Goal: Find specific page/section: Find specific page/section

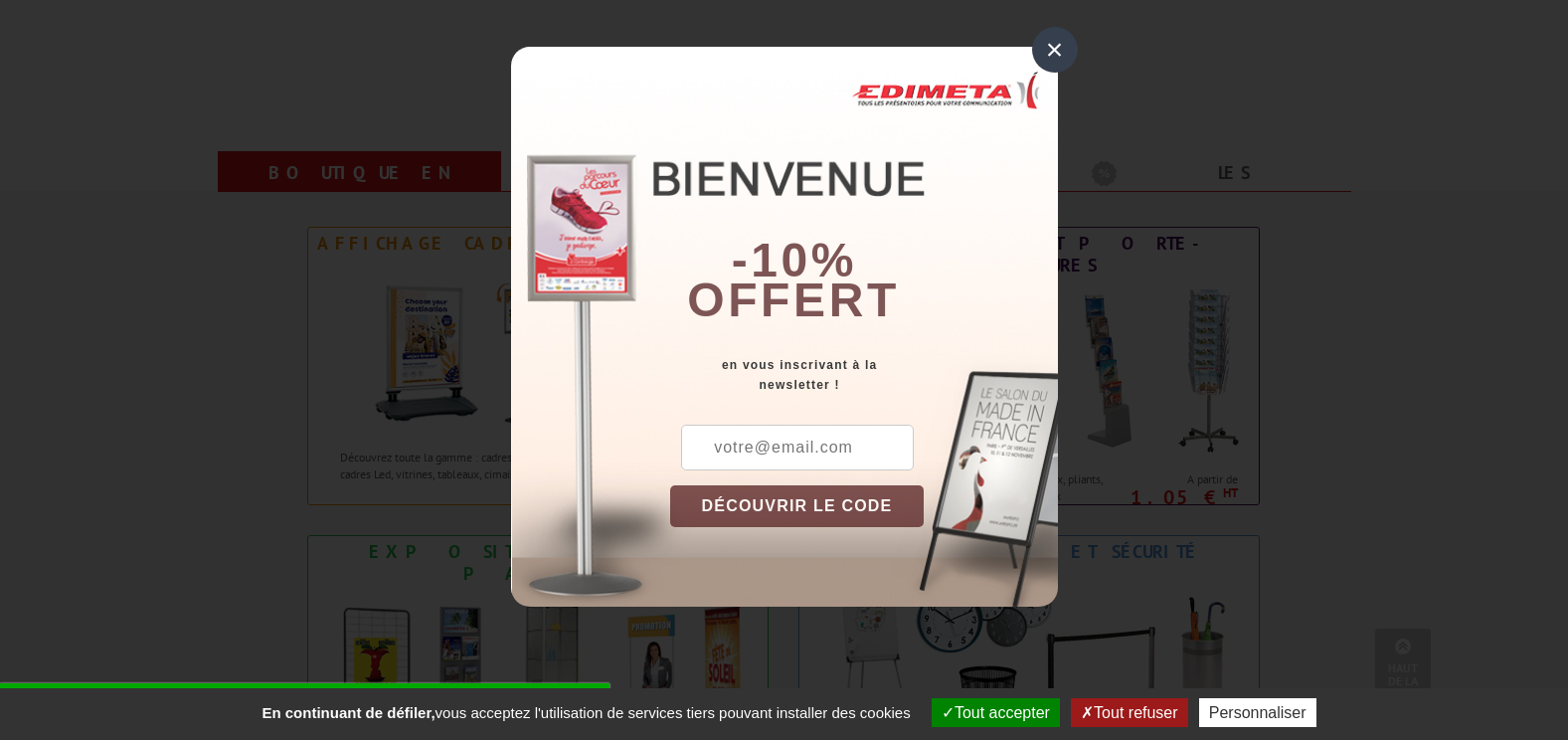
scroll to position [696, 0]
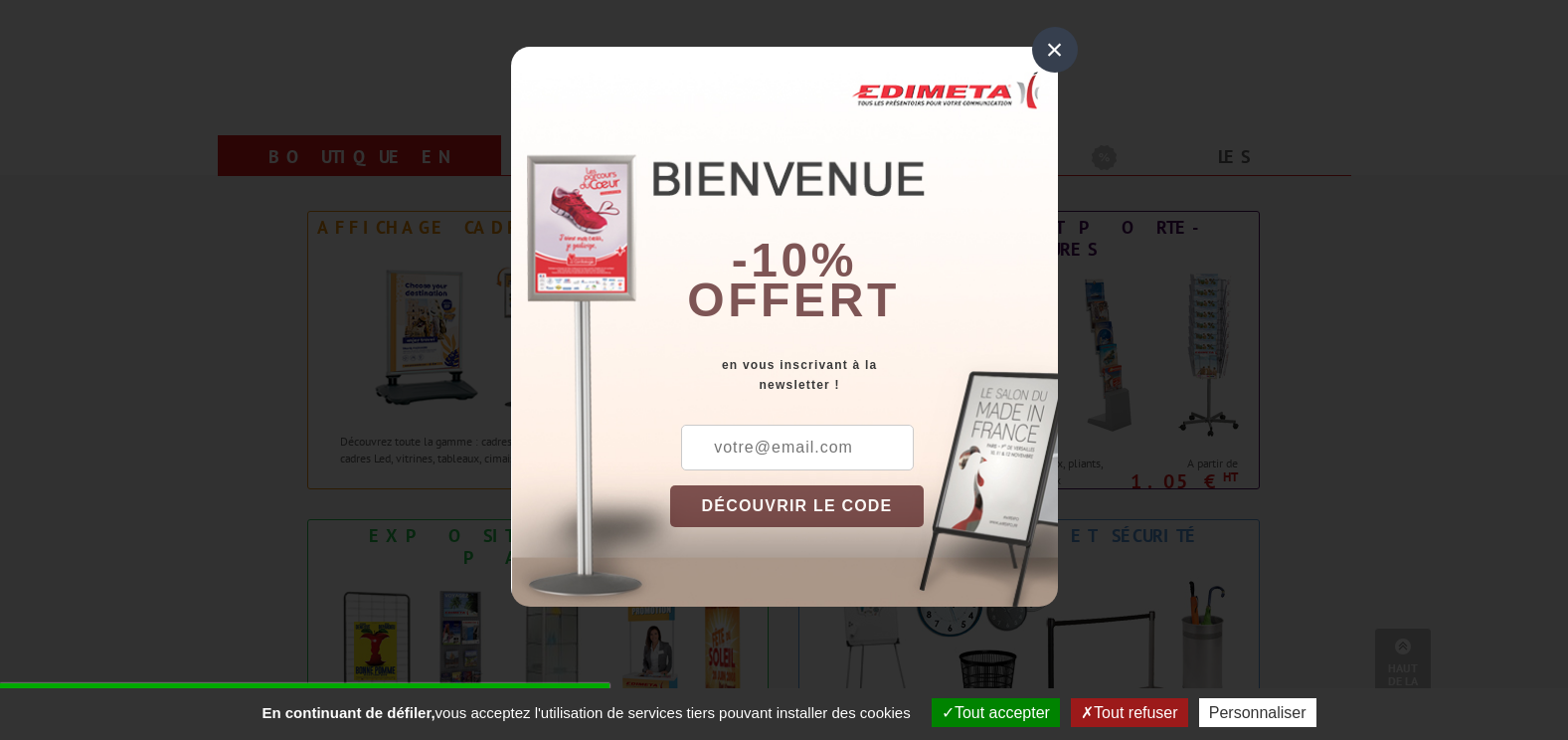
click at [1045, 55] on div "×" at bounding box center [1055, 50] width 46 height 46
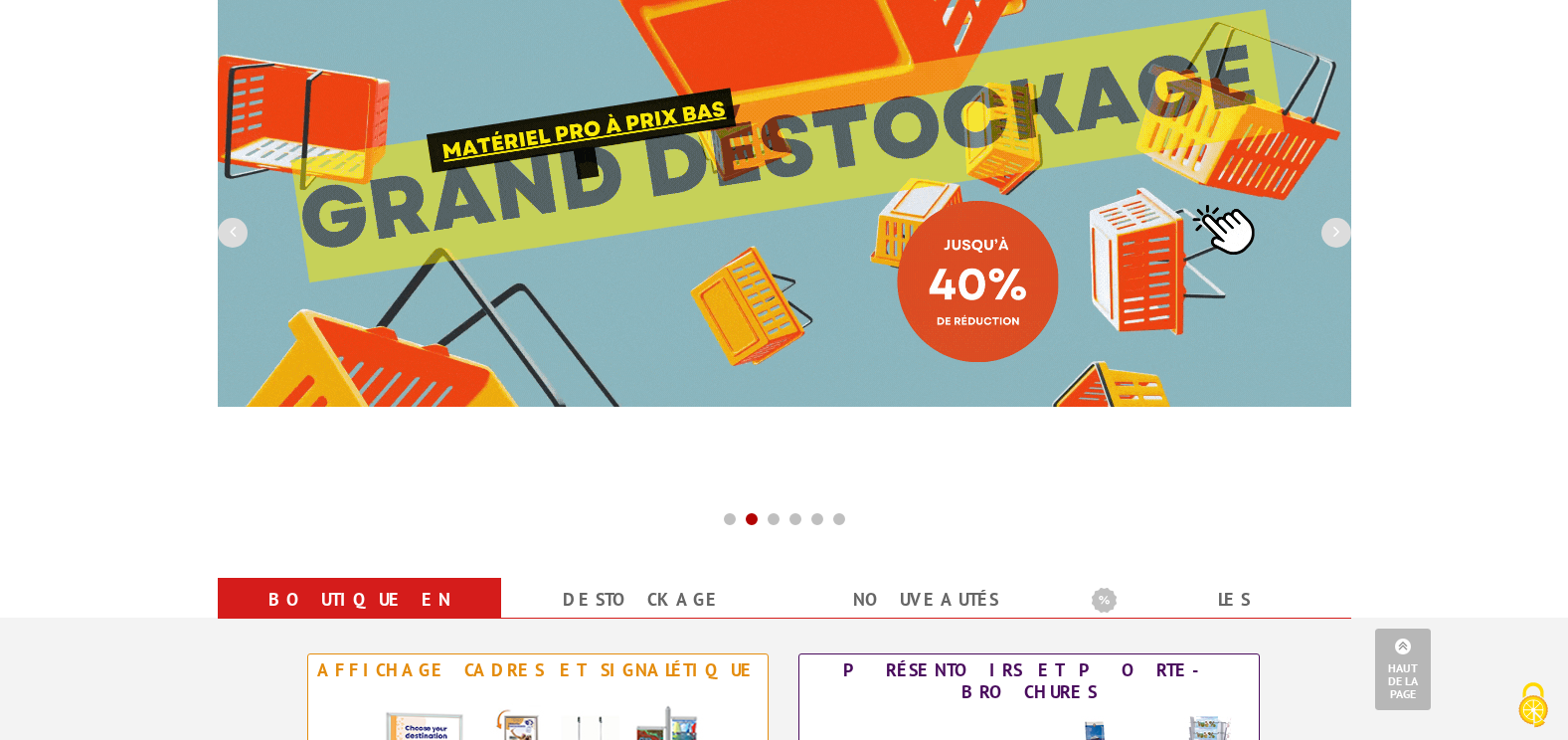
scroll to position [0, 0]
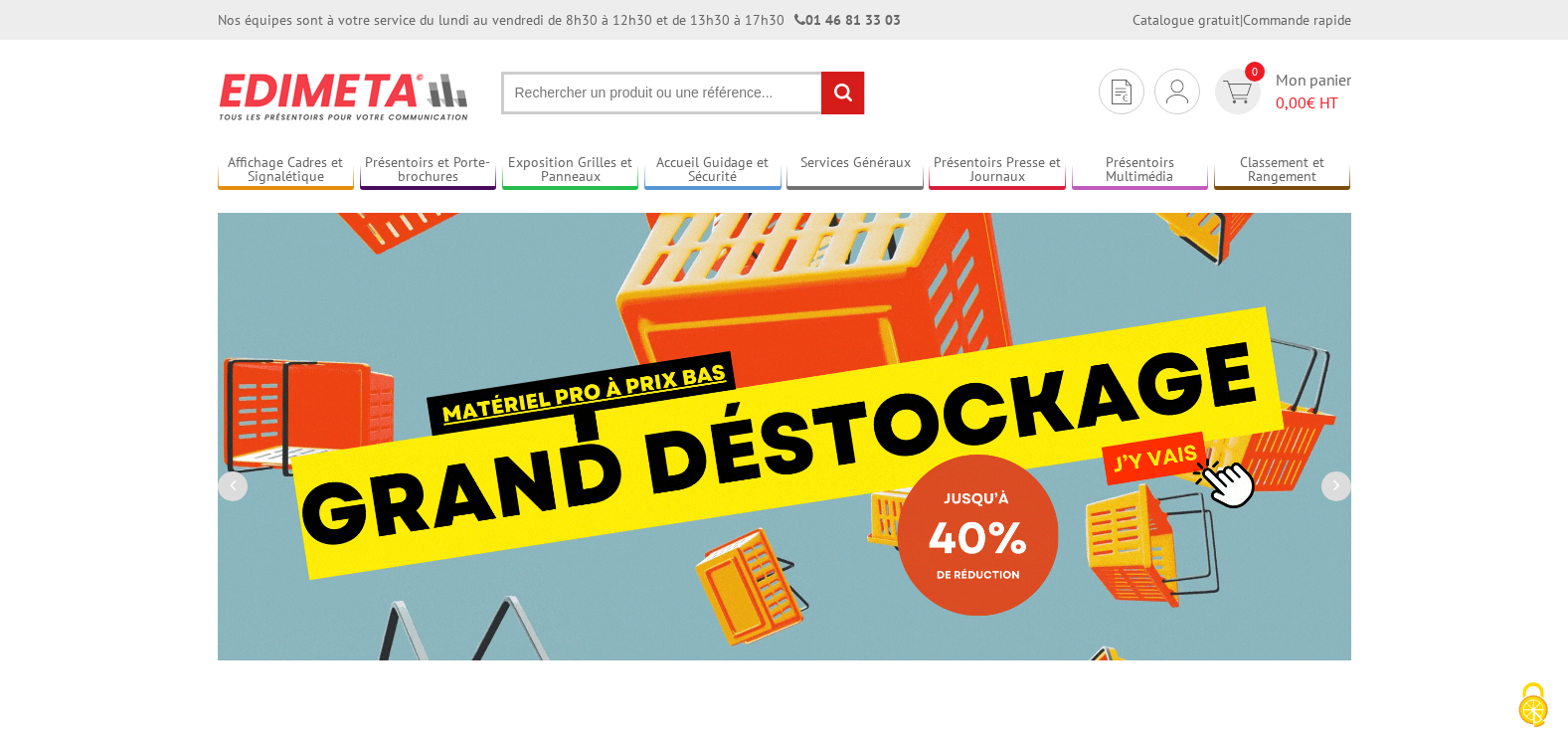
click at [574, 95] on input "text" at bounding box center [683, 93] width 364 height 43
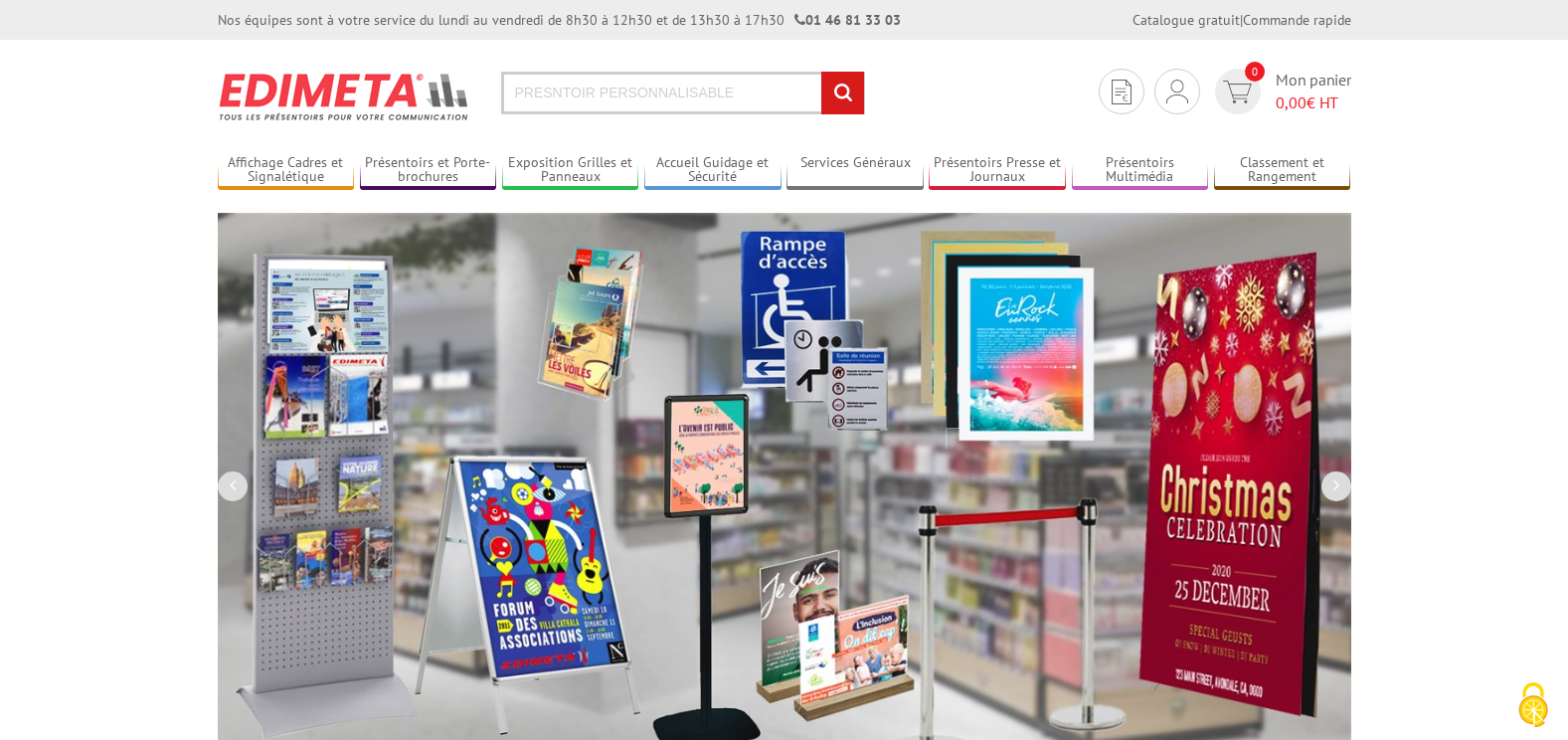
type input "PRESNTOIR PERSONNALISABLE"
click at [821, 72] on input "rechercher" at bounding box center [842, 93] width 43 height 43
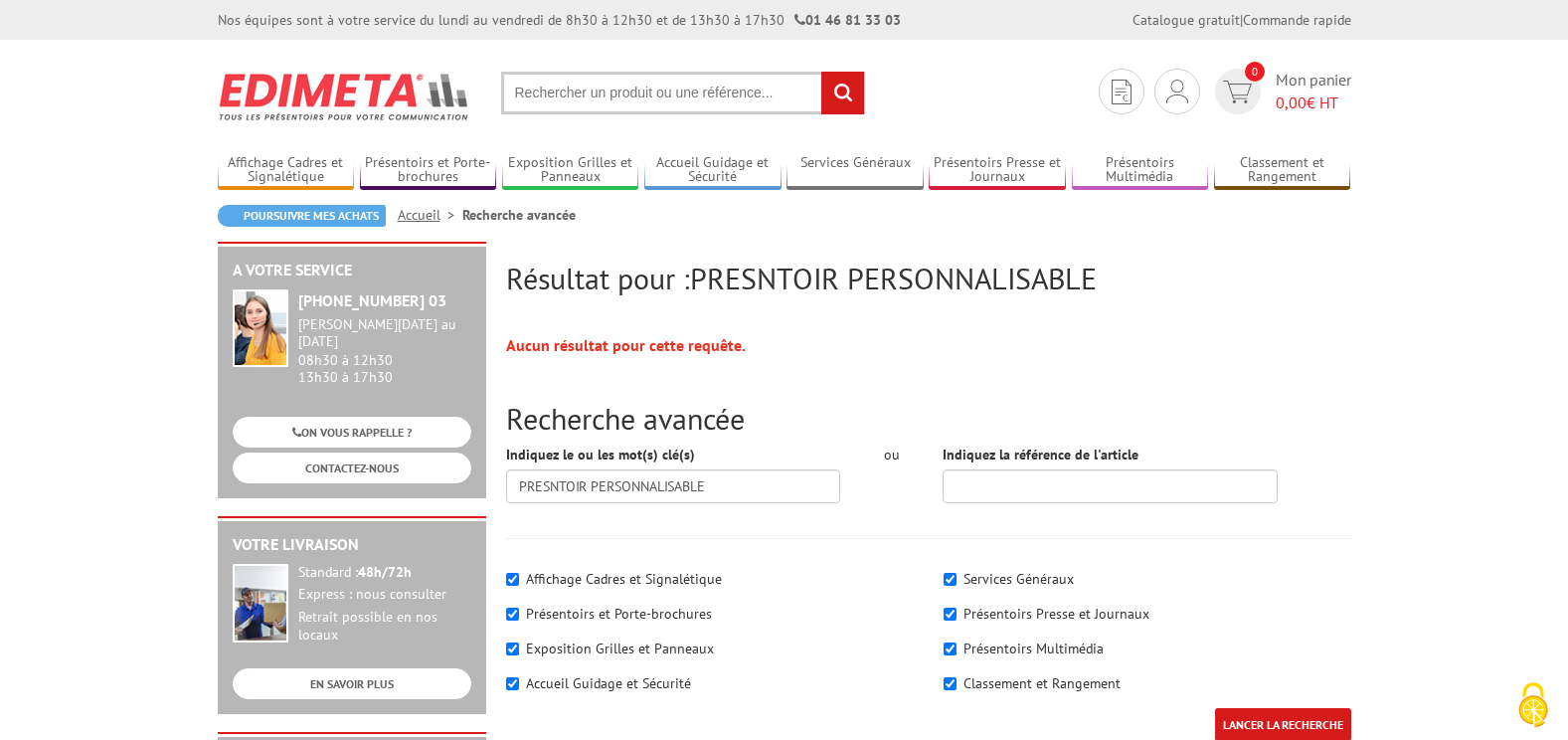
click at [594, 105] on input "text" at bounding box center [683, 93] width 364 height 43
click at [594, 93] on input "text" at bounding box center [683, 93] width 364 height 43
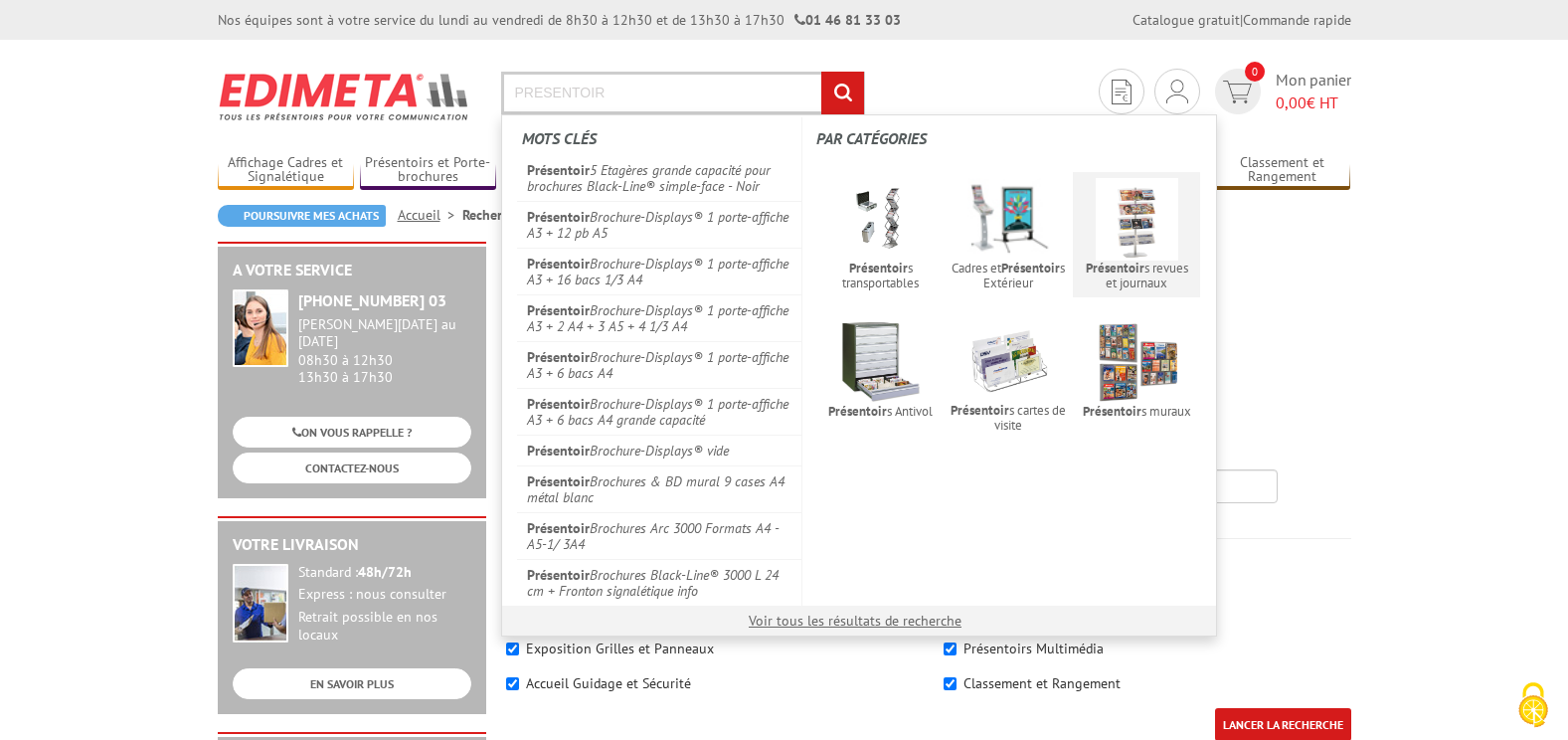
type input "PRESENTOIR"
click at [1148, 238] on img at bounding box center [1137, 219] width 83 height 83
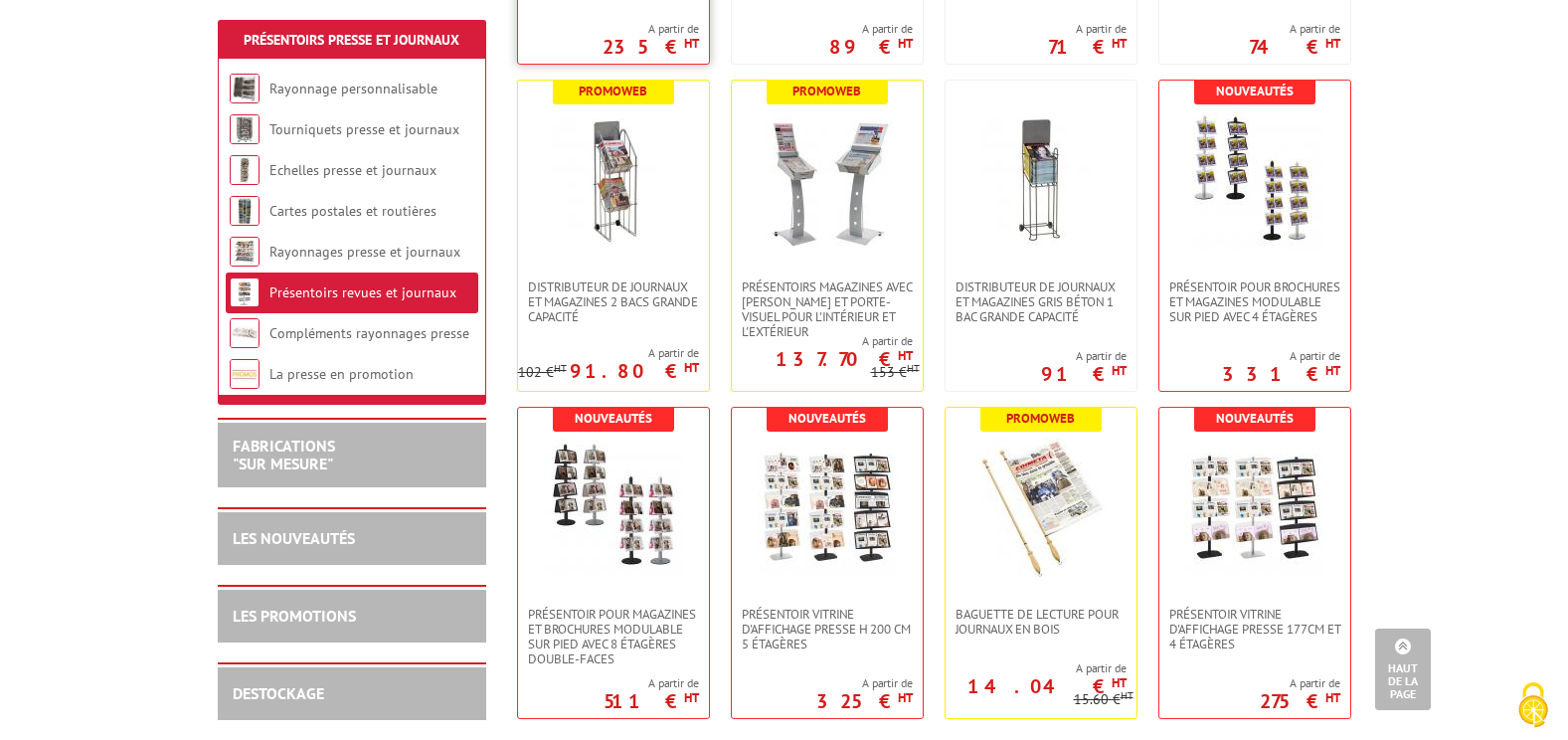
scroll to position [696, 0]
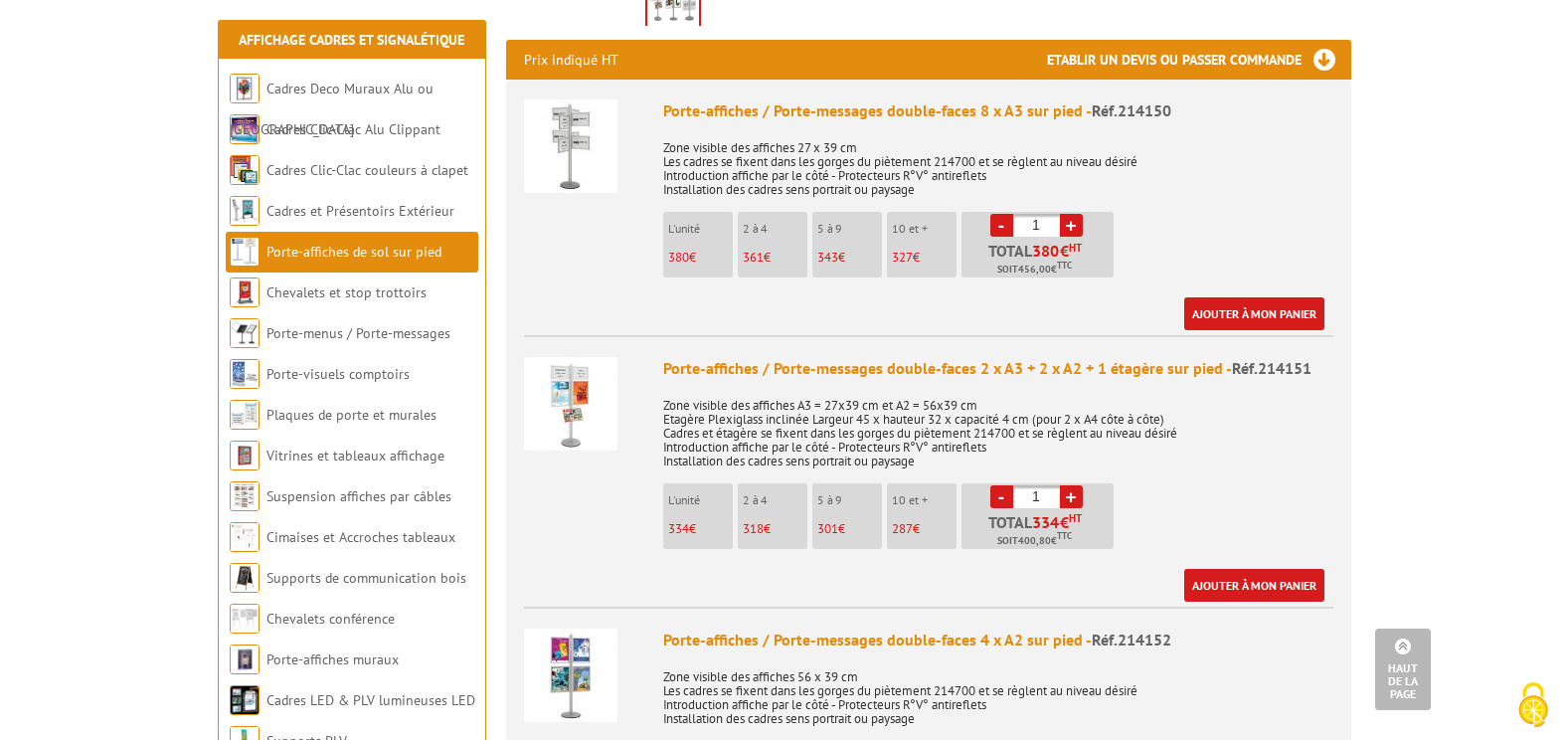
scroll to position [795, 0]
